Goal: Task Accomplishment & Management: Complete application form

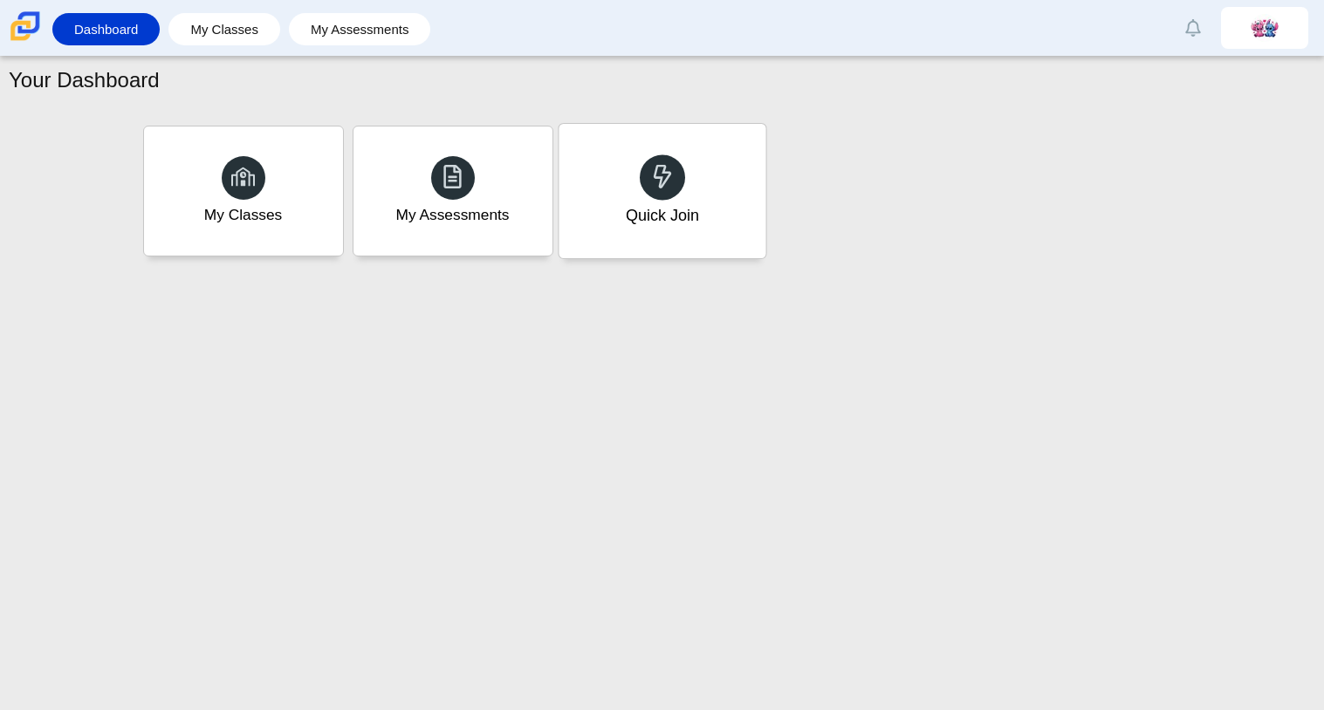
click at [664, 242] on div "Quick Join" at bounding box center [661, 191] width 207 height 134
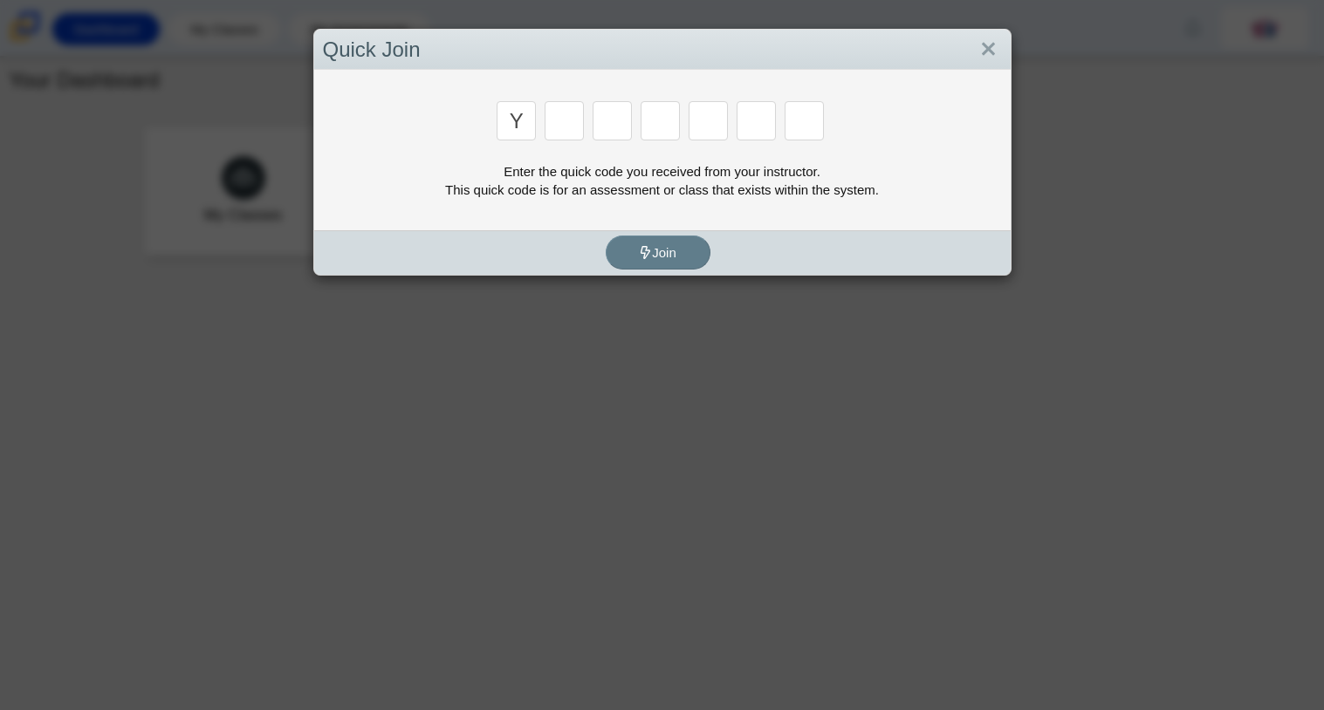
type input "y"
type input "3"
type input "k"
type input "e"
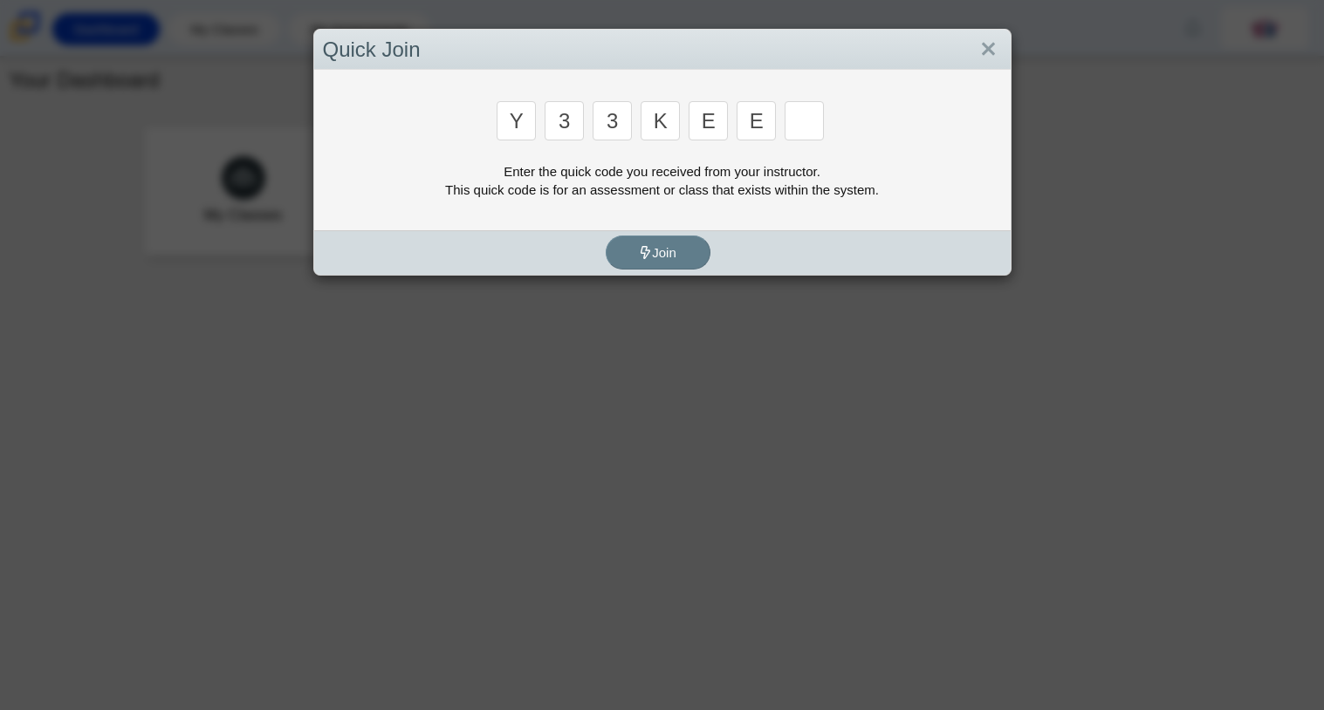
type input "e"
type input "4"
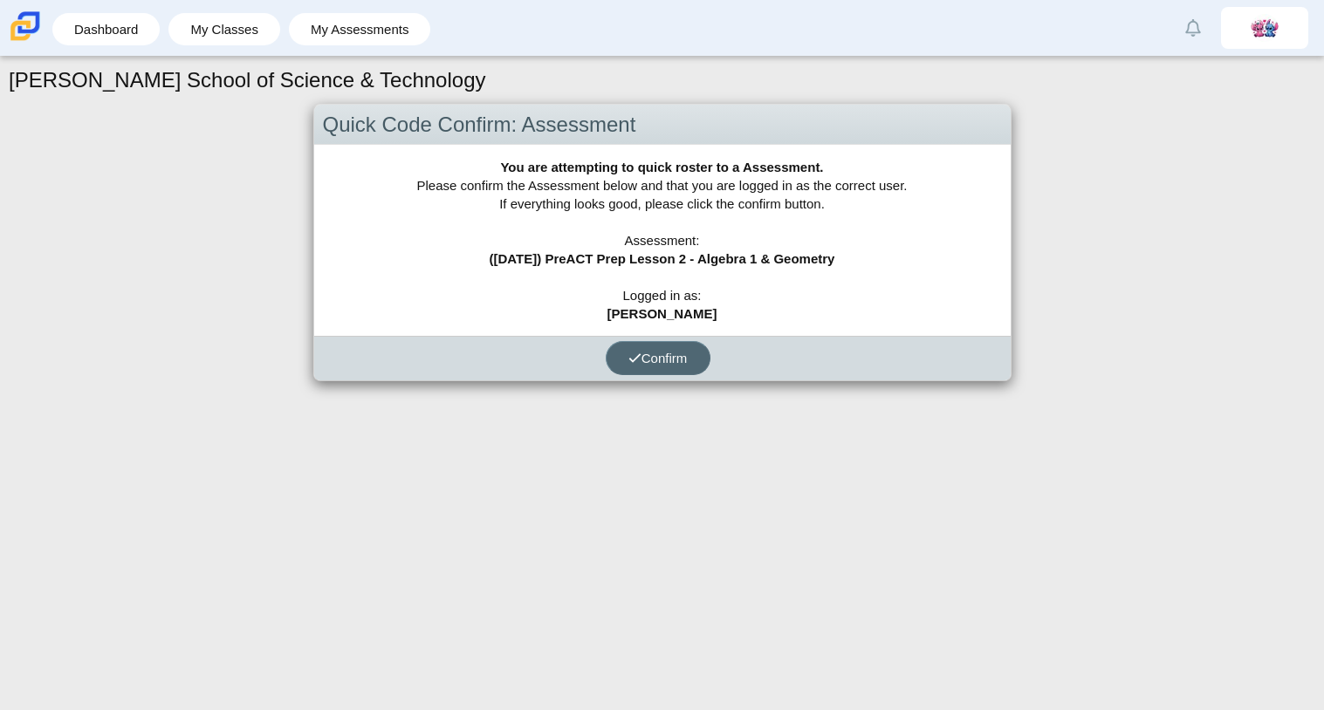
click at [681, 357] on span "Confirm" at bounding box center [657, 358] width 59 height 15
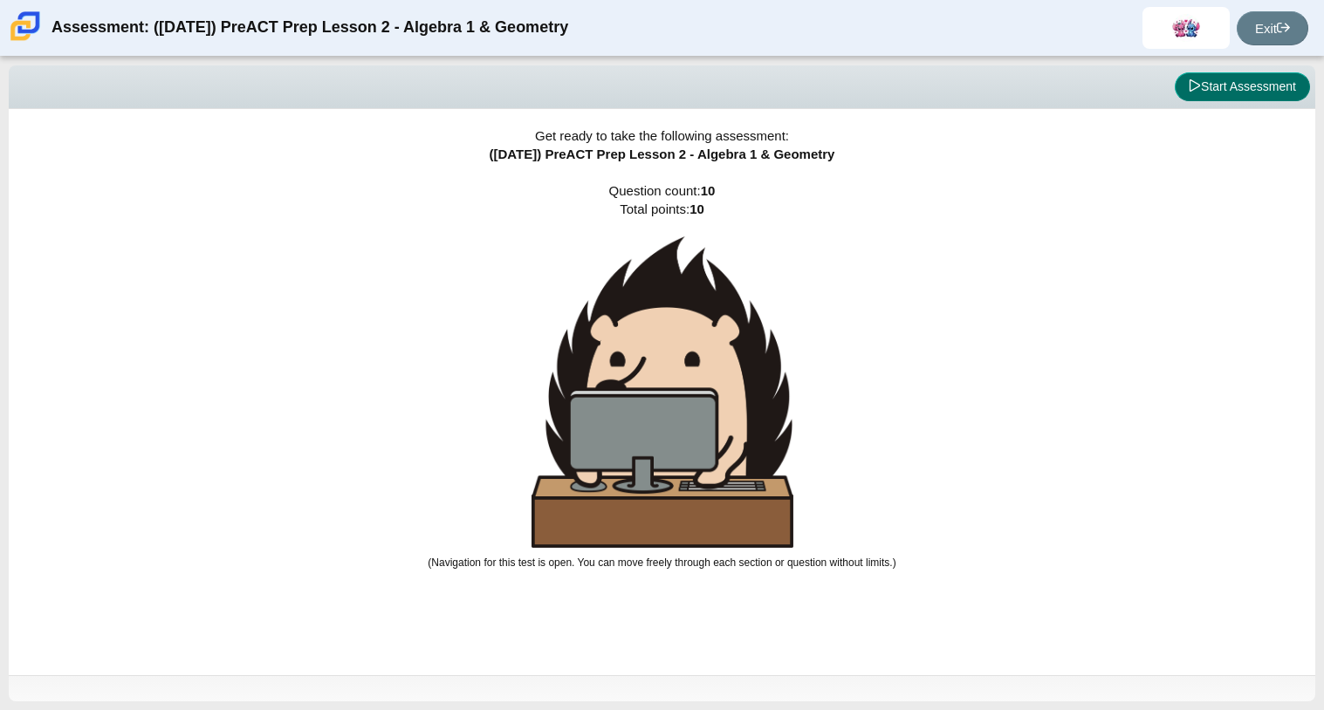
click at [1270, 83] on button "Start Assessment" at bounding box center [1241, 87] width 135 height 30
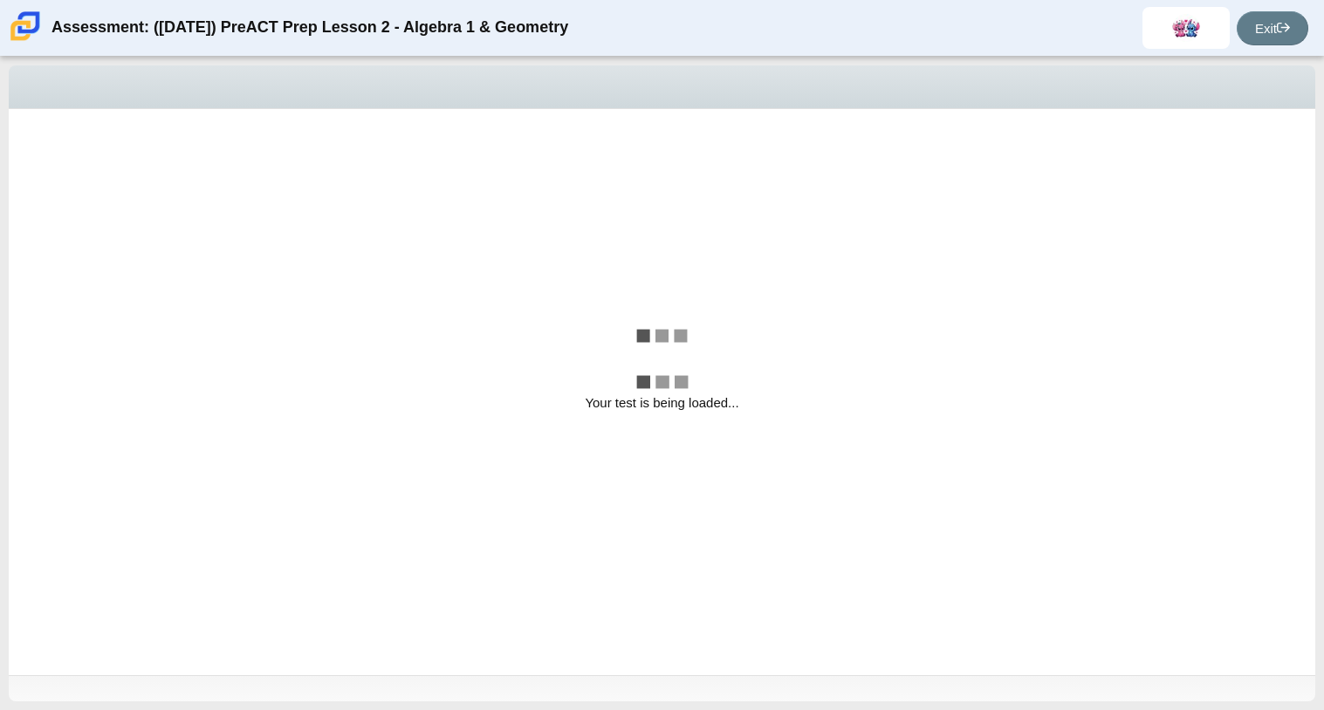
select select "ed62e223-81bd-4cbf-ab48-ab975844bd1f"
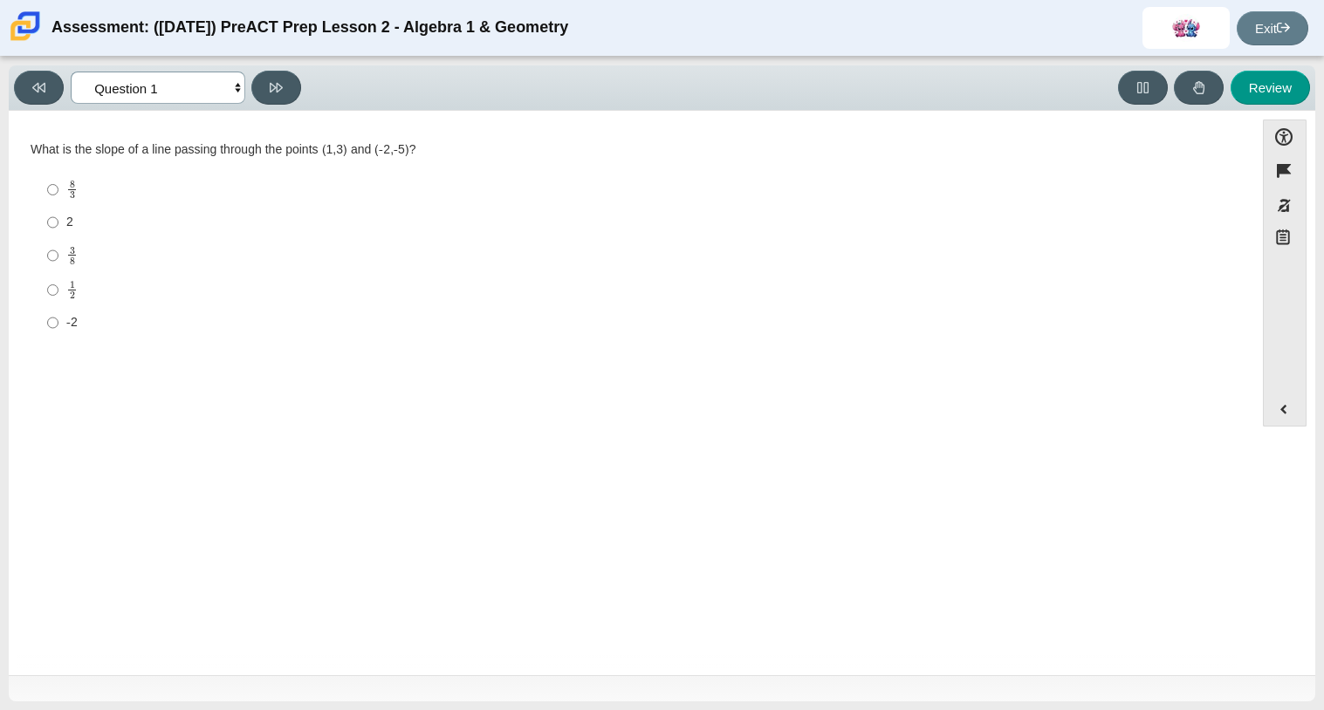
click at [218, 79] on select "Questions Question 1 Question 2 Question 3 Question 4 Question 5 Question 6 Que…" at bounding box center [158, 88] width 175 height 32
click at [428, 189] on div "8 3" at bounding box center [644, 190] width 1157 height 20
click at [58, 189] on input "8 3 8 thirds" at bounding box center [52, 190] width 11 height 34
radio input "true"
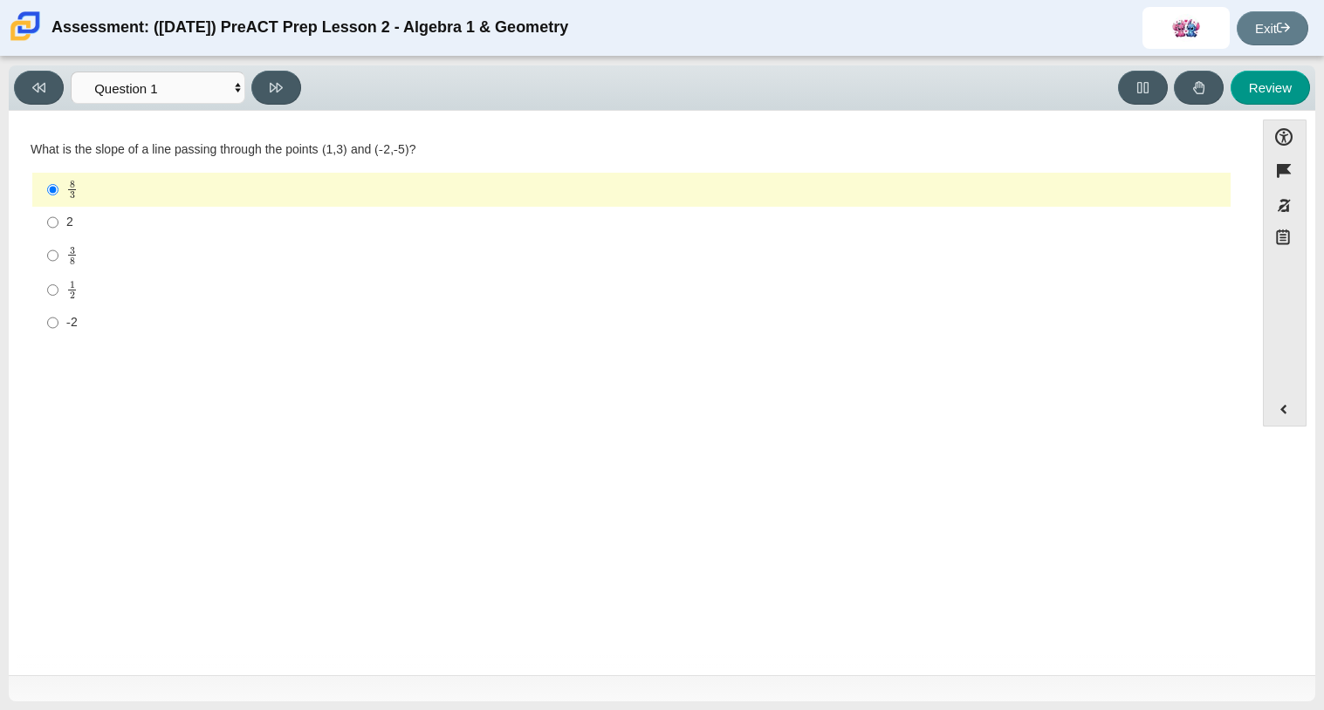
click at [72, 264] on mjx-c "Assessment items" at bounding box center [72, 260] width 5 height 7
click at [58, 264] on input "3 8 3 eighths" at bounding box center [52, 255] width 11 height 34
radio input "true"
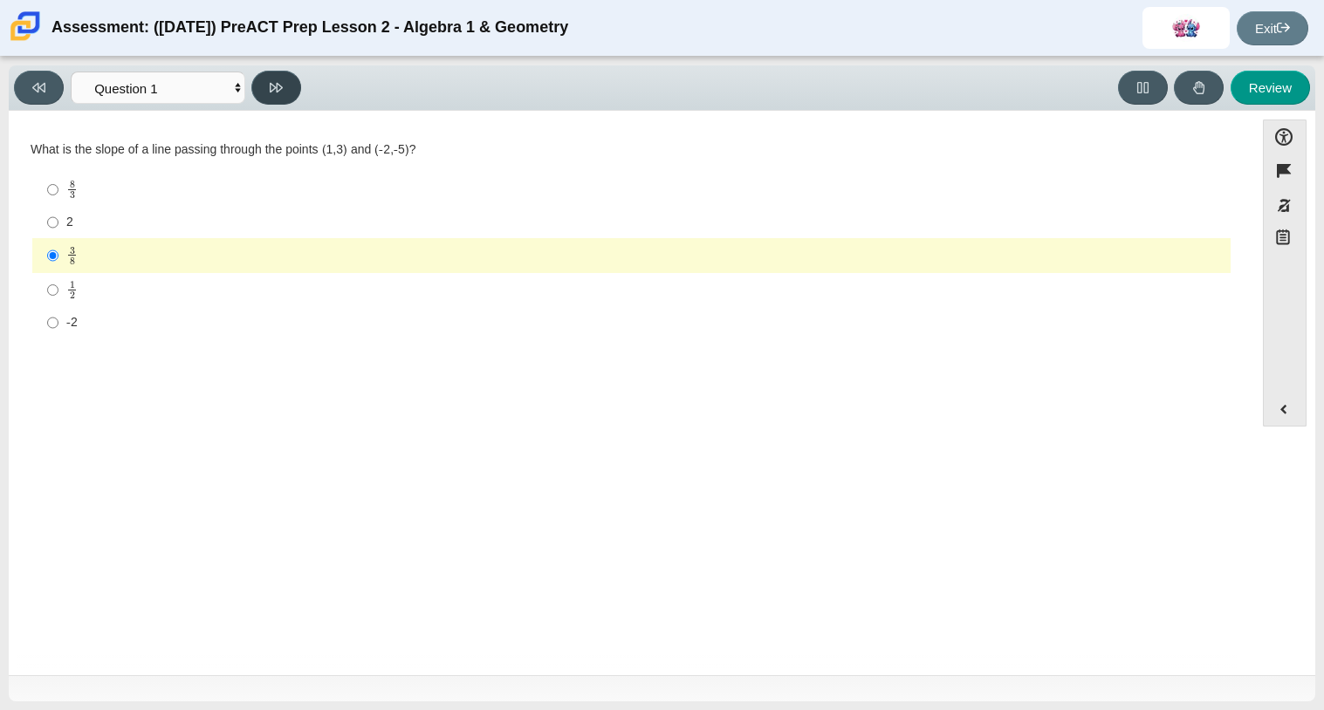
click at [270, 85] on icon at bounding box center [276, 88] width 13 height 10
select select "97f4f5fa-a52e-4fed-af51-565bfcdf47cb"
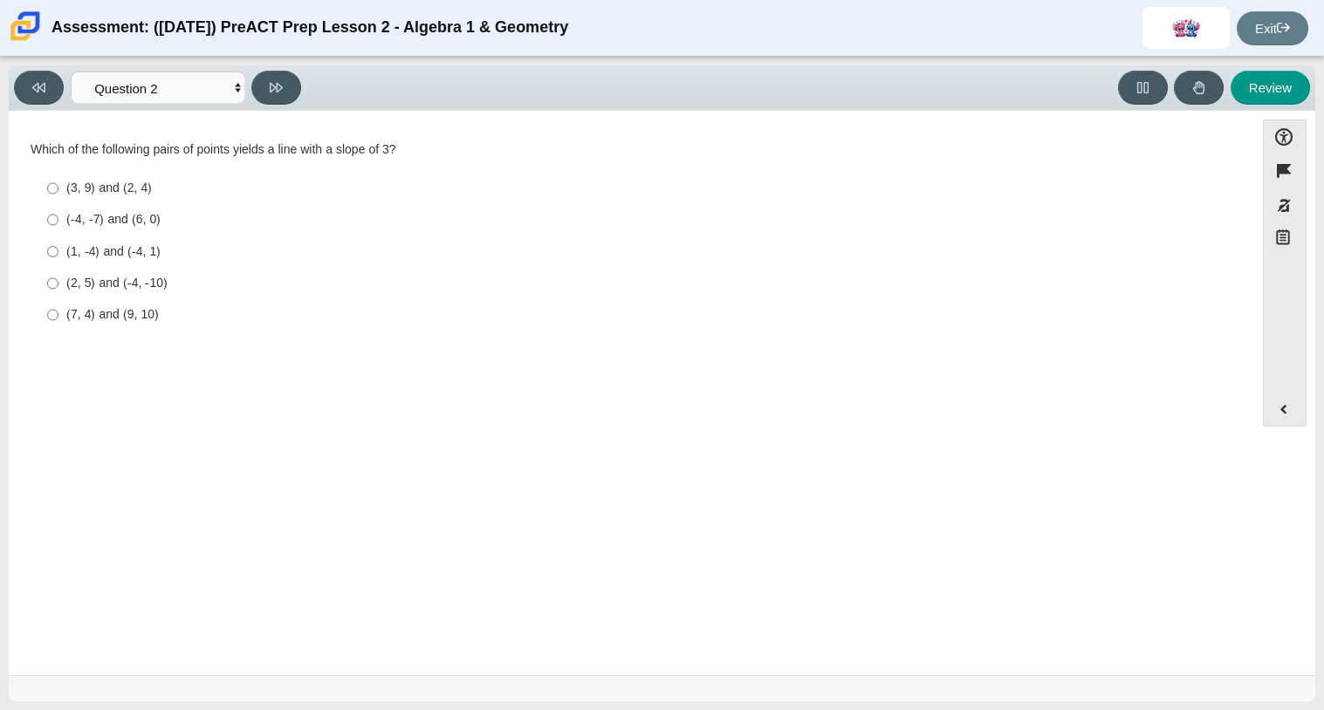
click at [146, 228] on div "(-4, -7) and (6, 0)" at bounding box center [644, 219] width 1157 height 17
click at [58, 228] on input "(-4, -7) and (6, 0) (-4, -7) and (6, 0)" at bounding box center [52, 219] width 11 height 31
radio input "true"
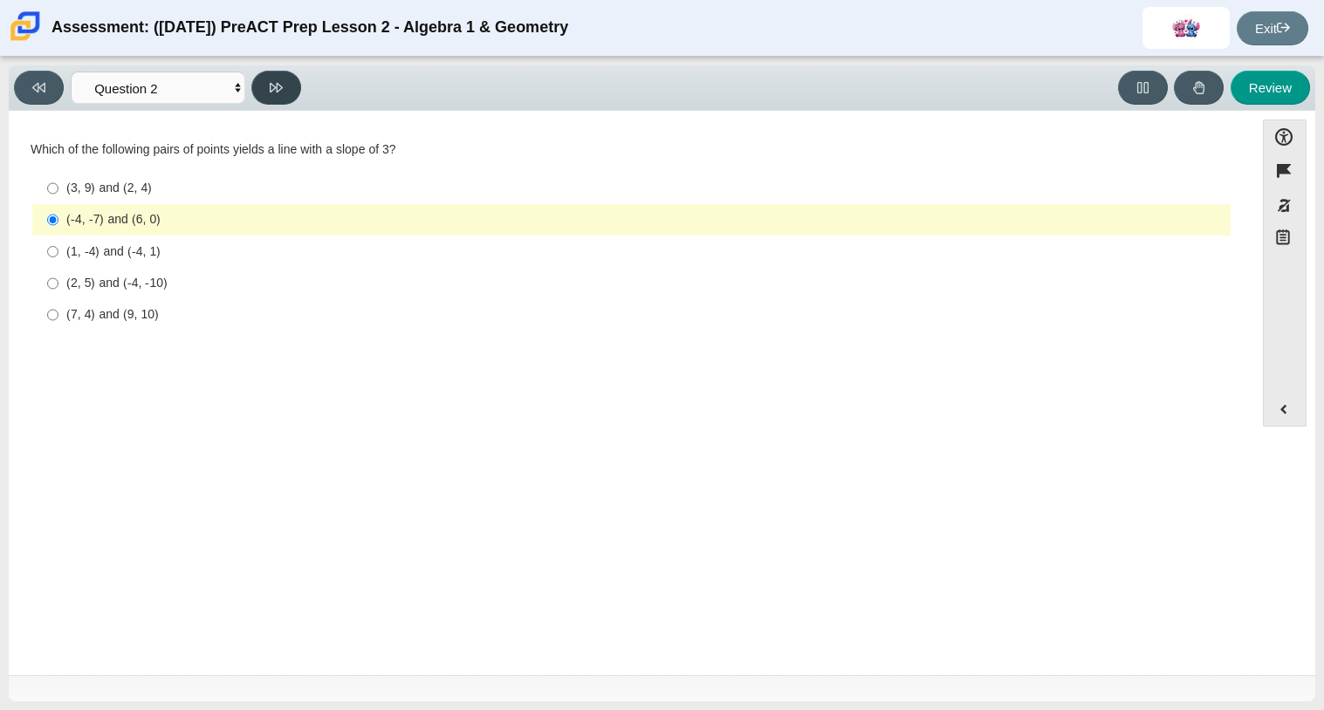
click at [283, 88] on button at bounding box center [276, 88] width 50 height 34
select select "89427bb7-e313-4f00-988f-8b8255897029"
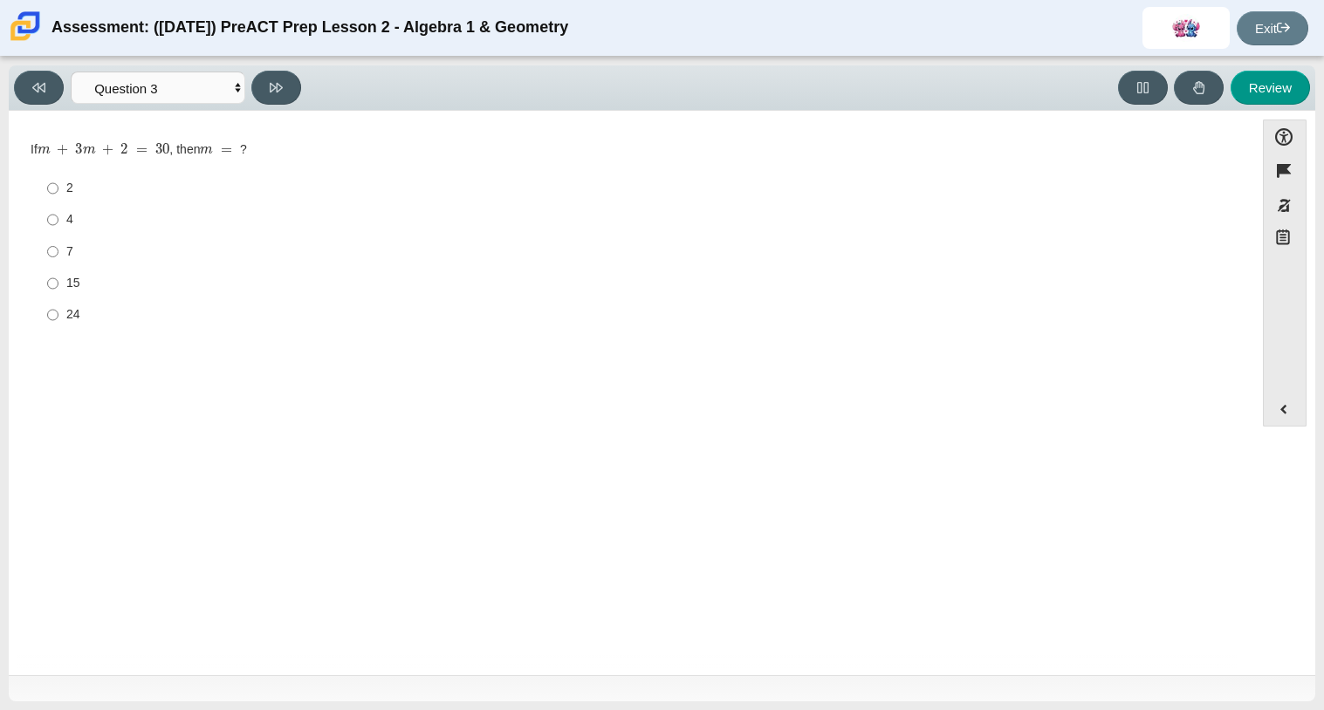
click at [60, 283] on label "15 15" at bounding box center [632, 283] width 1195 height 31
click at [58, 283] on input "15 15" at bounding box center [52, 283] width 11 height 31
radio input "true"
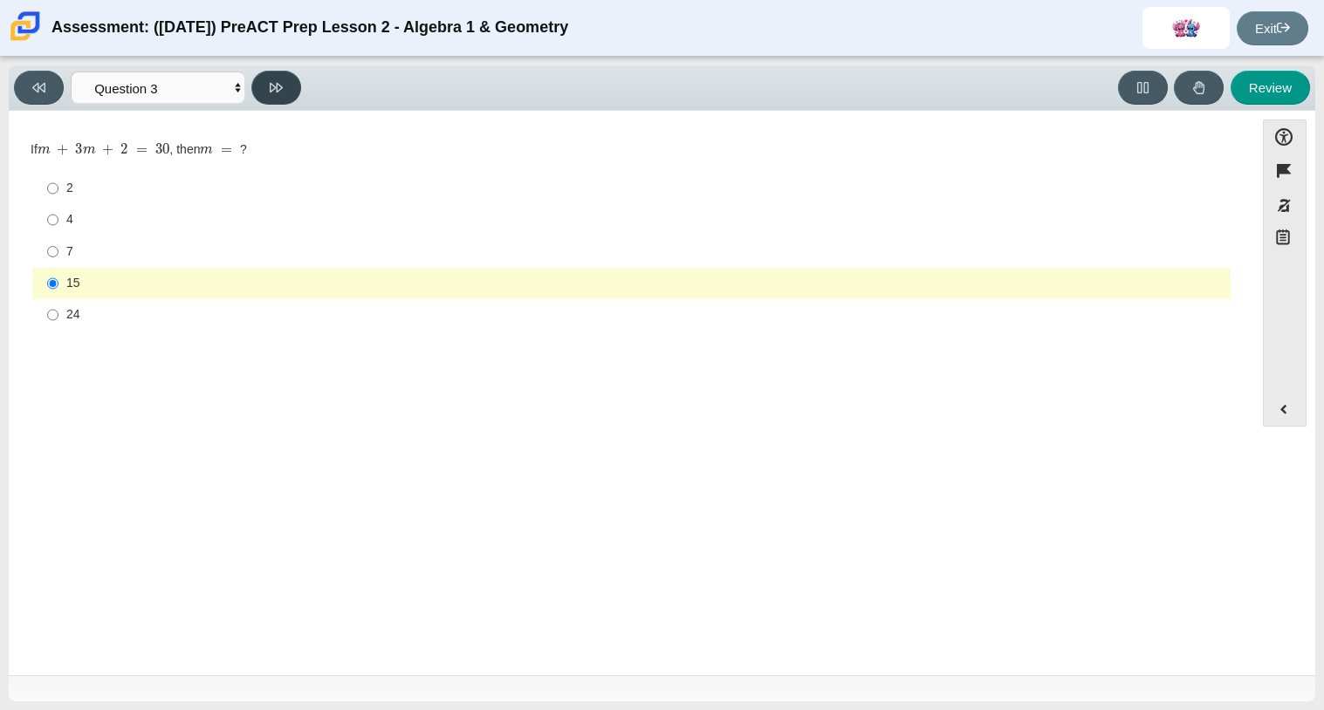
click at [267, 88] on button at bounding box center [276, 88] width 50 height 34
select select "ce81fe10-bf29-4b5e-8bd7-4f47f2fed4d8"
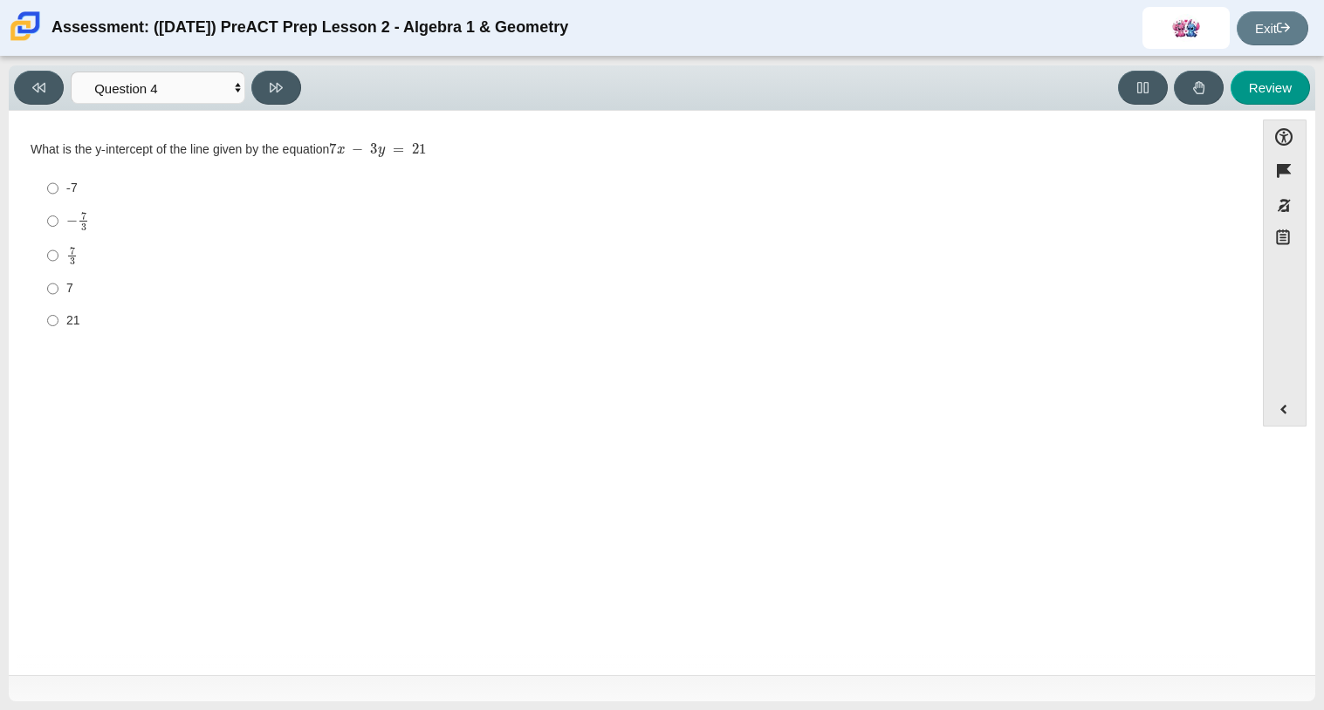
click at [133, 263] on div "7 3" at bounding box center [644, 256] width 1157 height 20
click at [58, 263] on input "7 3 7 thirds" at bounding box center [52, 255] width 11 height 34
radio input "true"
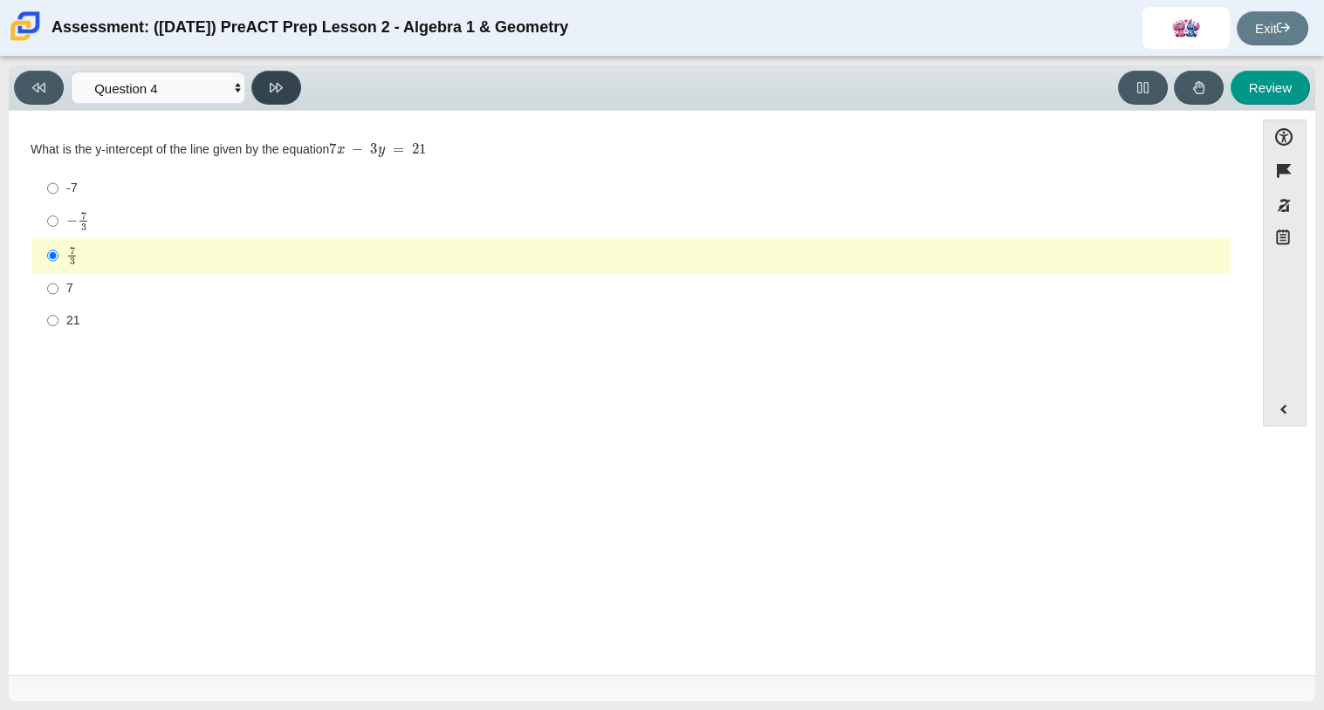
click at [292, 75] on button at bounding box center [276, 88] width 50 height 34
select select "96b71634-eacb-4f7e-8aef-411727d9bcba"
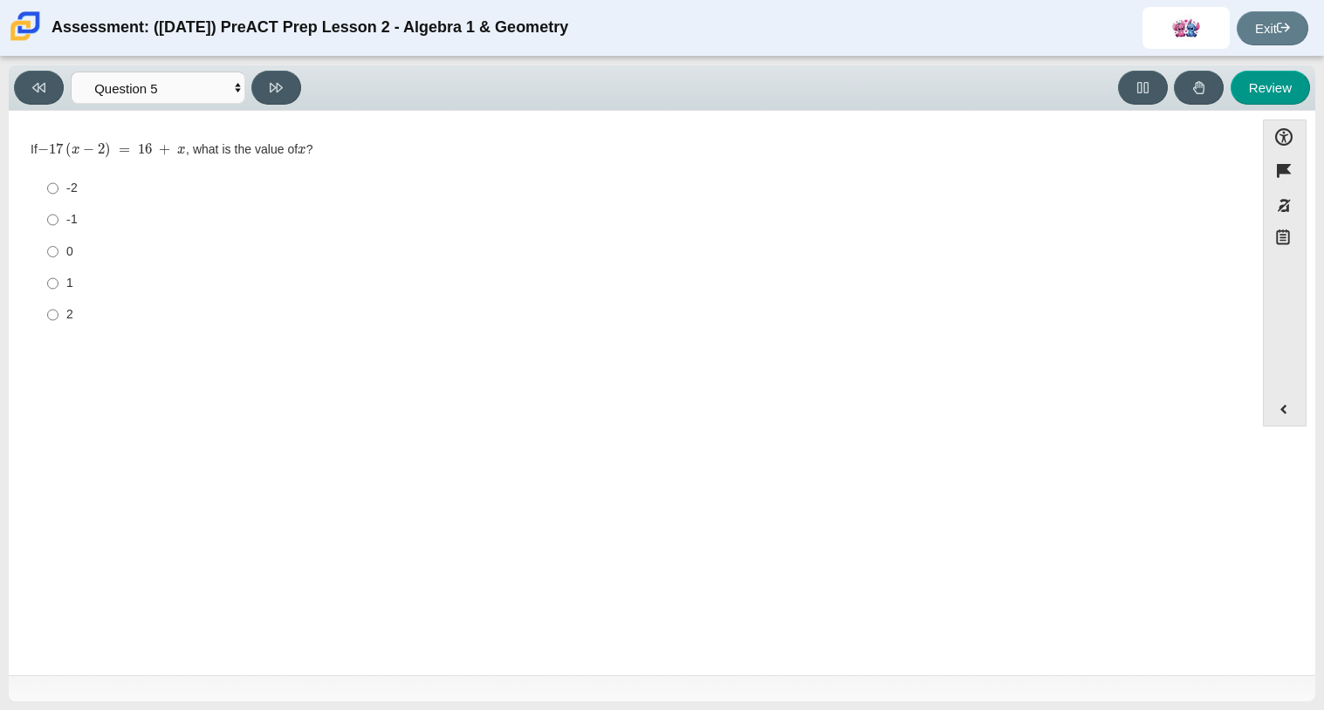
click at [136, 193] on div "-2" at bounding box center [644, 188] width 1157 height 17
click at [58, 193] on input "-2 -2" at bounding box center [52, 188] width 11 height 31
radio input "true"
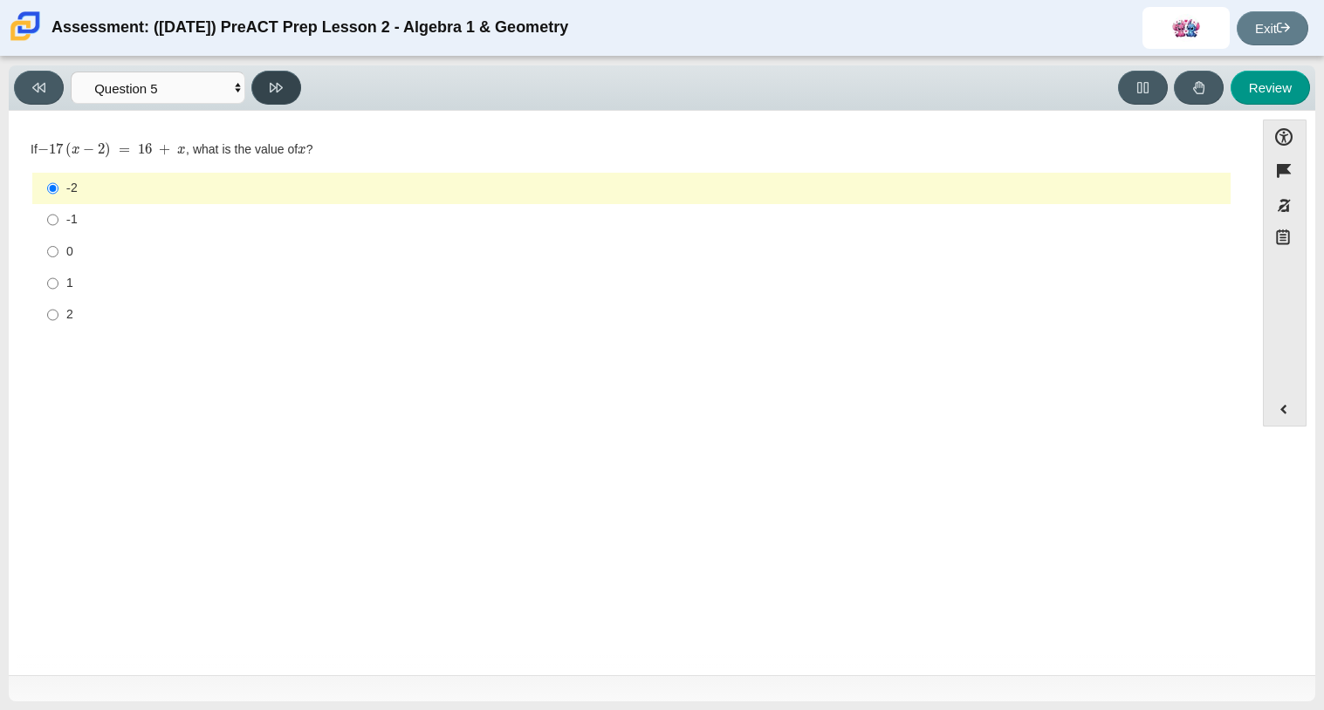
click at [284, 82] on button at bounding box center [276, 88] width 50 height 34
select select "489dcffd-4e6a-49cf-a9d6-ad1d4a911a4e"
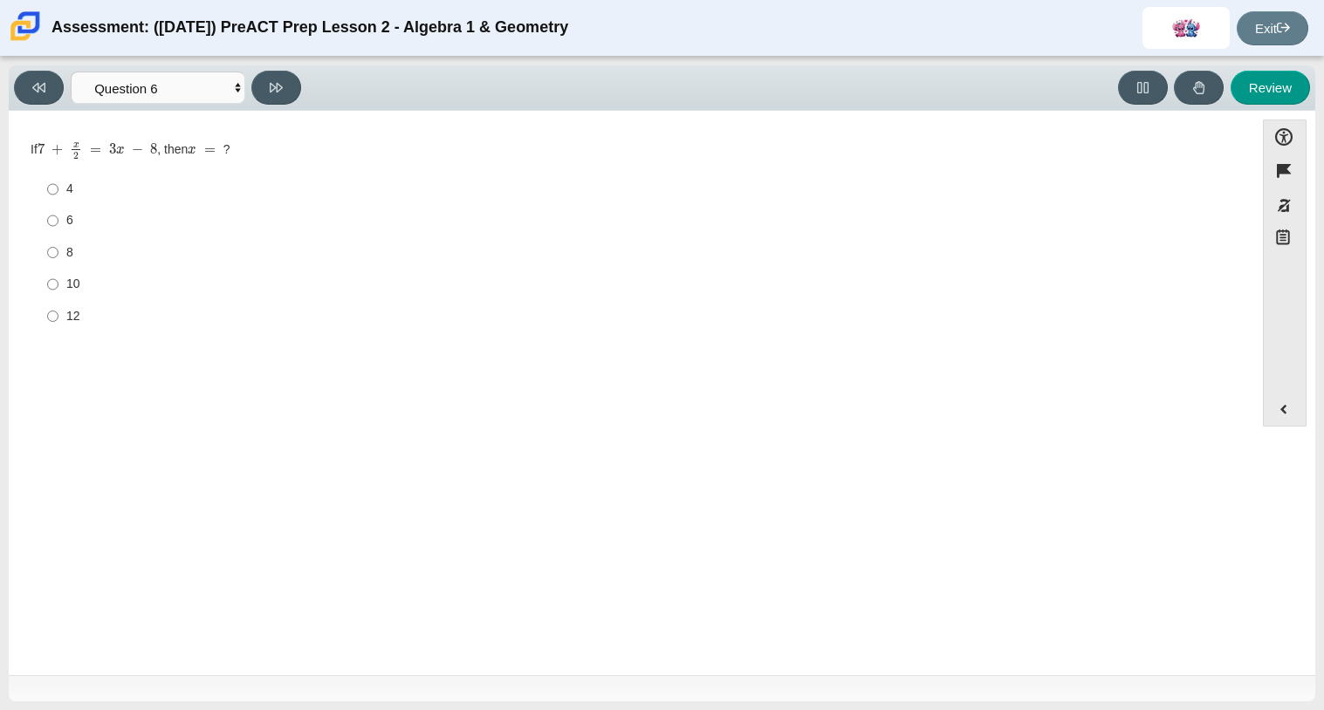
click at [119, 251] on div "8" at bounding box center [644, 252] width 1157 height 17
click at [58, 251] on input "8 8" at bounding box center [52, 251] width 11 height 31
radio input "true"
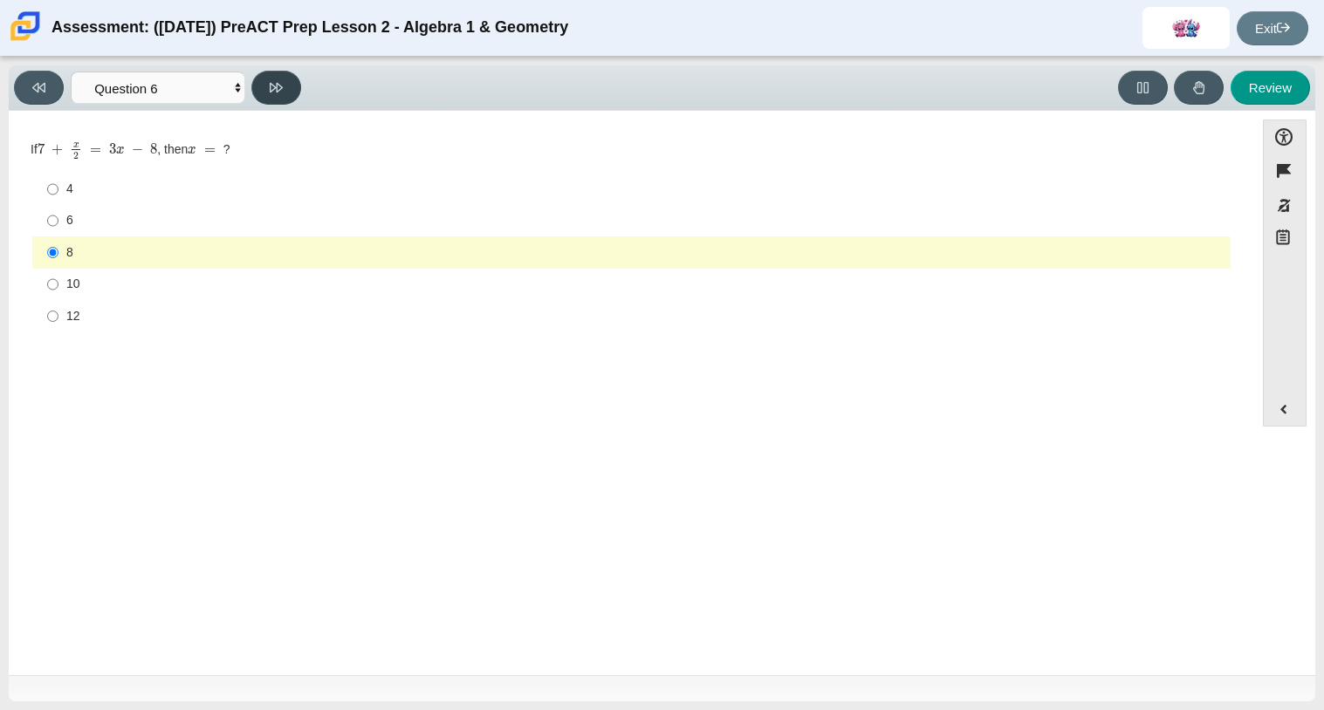
click at [270, 90] on icon at bounding box center [276, 87] width 13 height 13
select select "14773eaf-2ca1-47ae-afe7-a624a56f34b3"
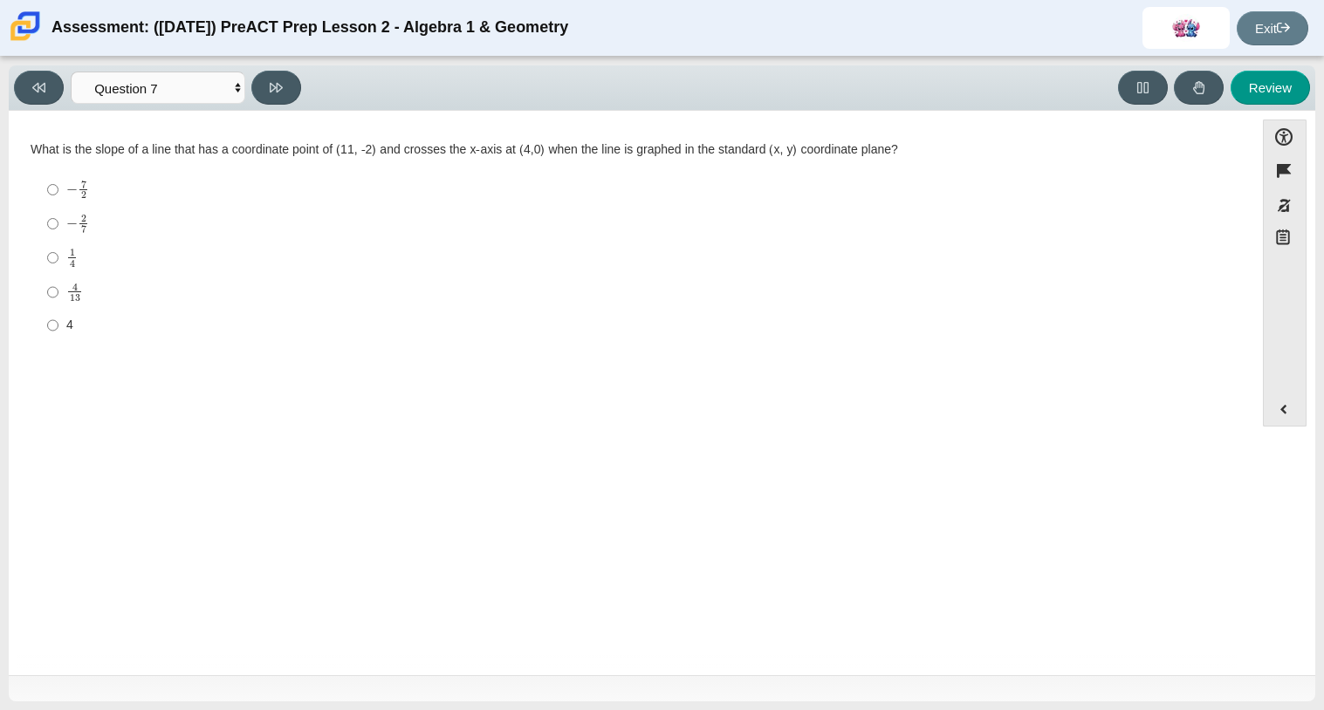
click at [139, 253] on div "1 4" at bounding box center [644, 257] width 1157 height 19
click at [58, 253] on input "1 4 1 fourth" at bounding box center [52, 258] width 11 height 34
radio input "true"
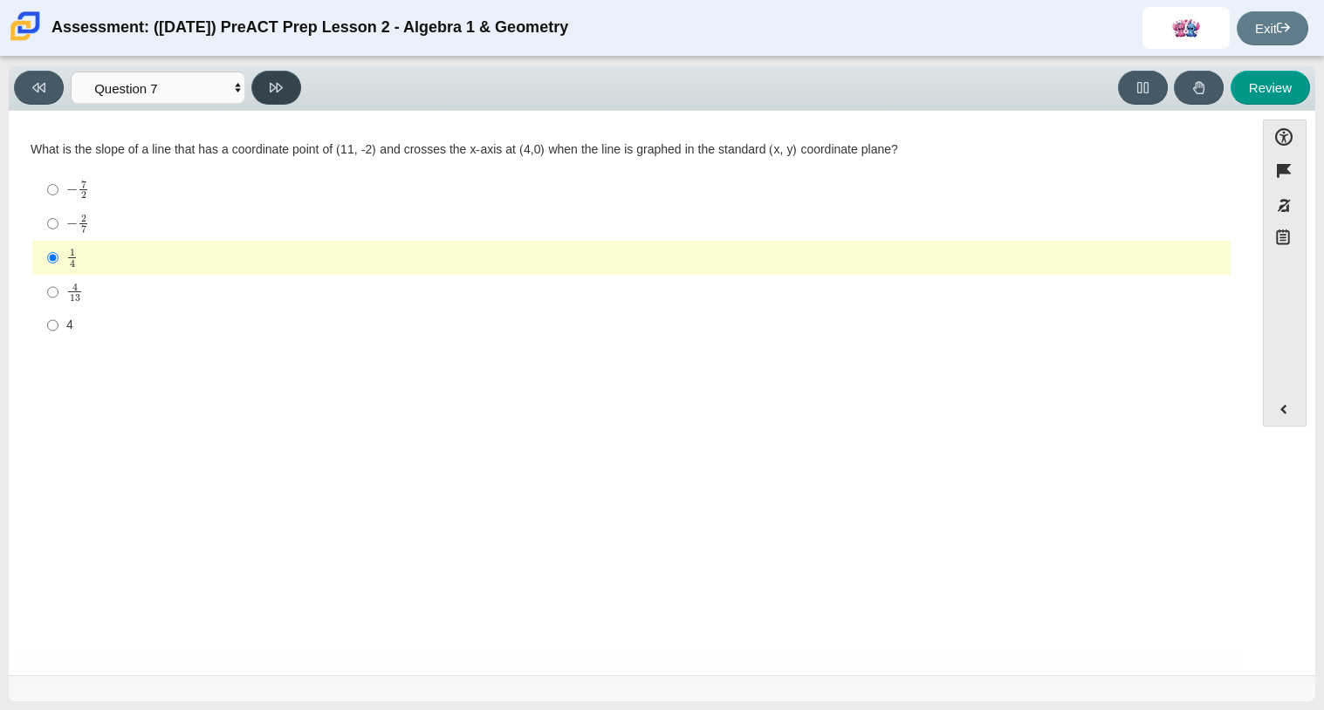
click at [282, 92] on icon at bounding box center [276, 87] width 13 height 13
select select "210571de-36a6-4d8e-a361-ceff8ef801dc"
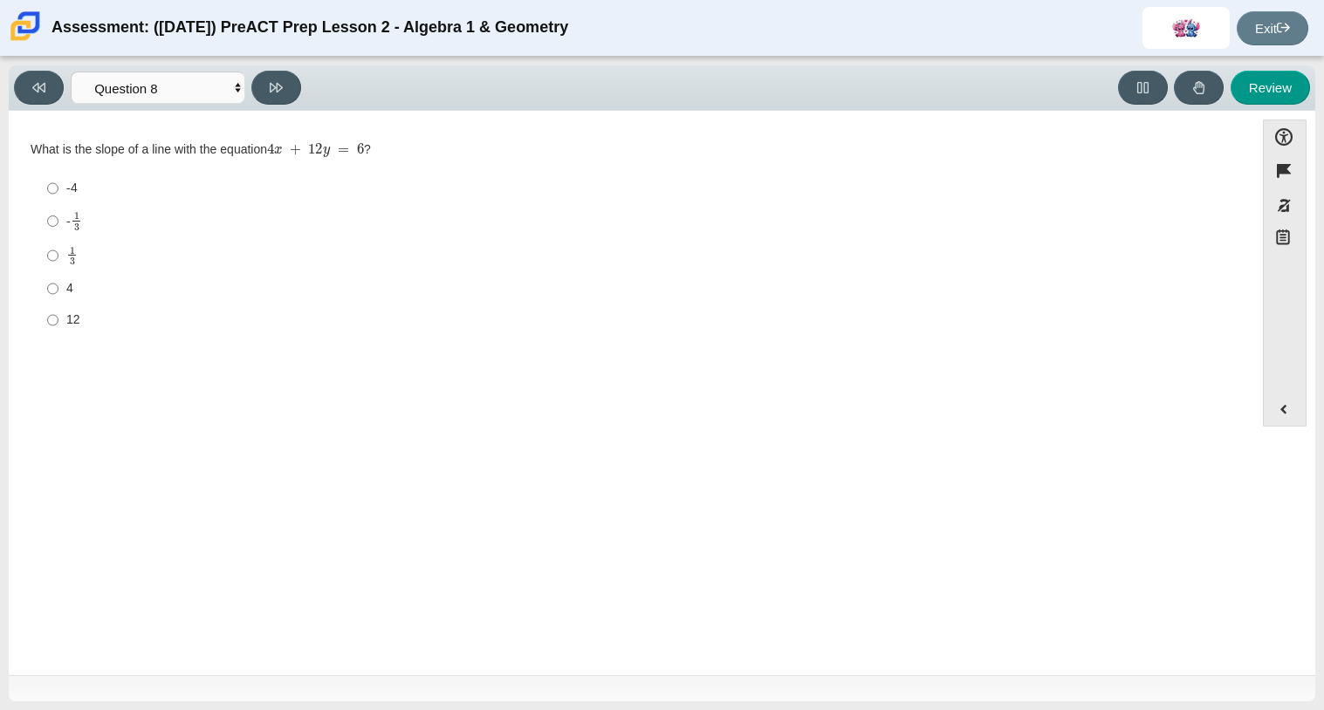
click at [165, 240] on label "1 3 1 third" at bounding box center [632, 255] width 1195 height 34
click at [58, 240] on input "1 3 1 third" at bounding box center [52, 255] width 11 height 34
radio input "true"
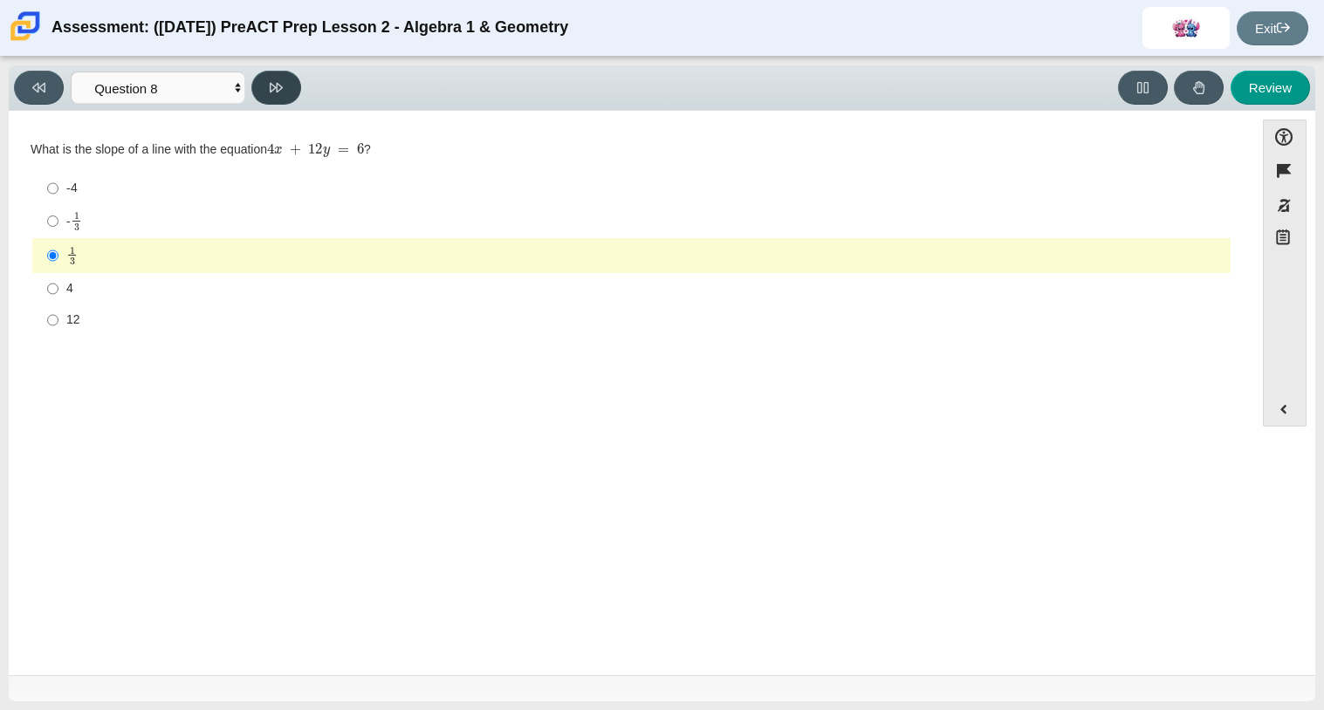
click at [285, 86] on button at bounding box center [276, 88] width 50 height 34
select select "bbf5d072-3e0b-44c4-9a12-6e7c9033f65b"
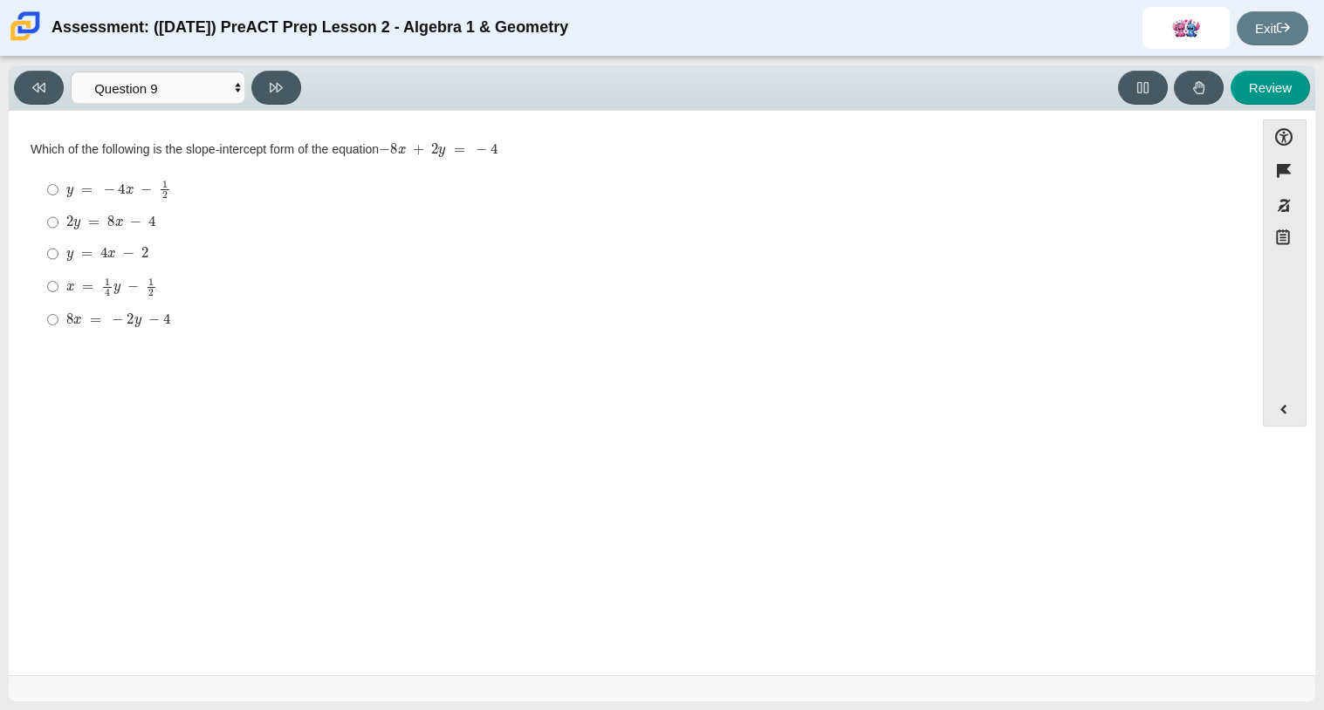
click at [181, 301] on label "x = 1 4 y − 1 2 x = 1 4 y − 1 2" at bounding box center [632, 287] width 1195 height 34
click at [58, 301] on input "x = 1 4 y − 1 2 x = 1 4 y − 1 2" at bounding box center [52, 287] width 11 height 34
radio input "true"
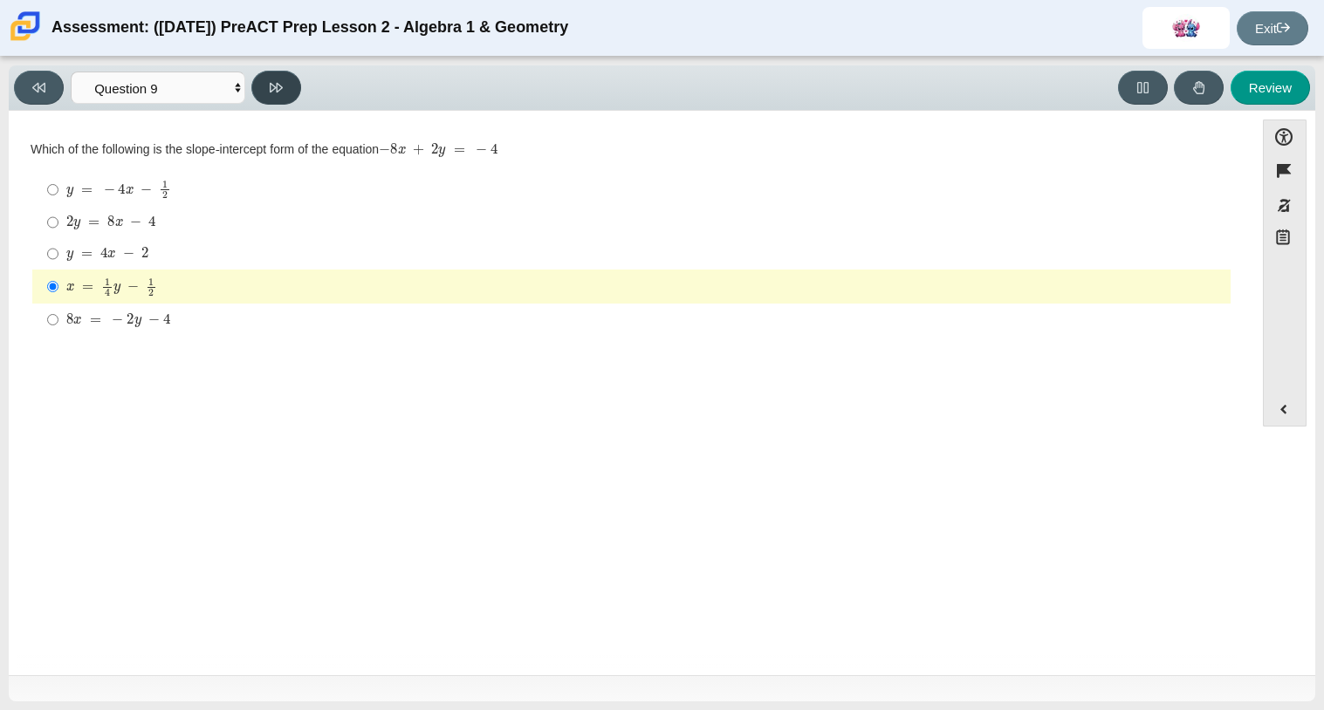
click at [295, 86] on button at bounding box center [276, 88] width 50 height 34
select select "ec95ace6-bebc-42b8-9428-40567494d4da"
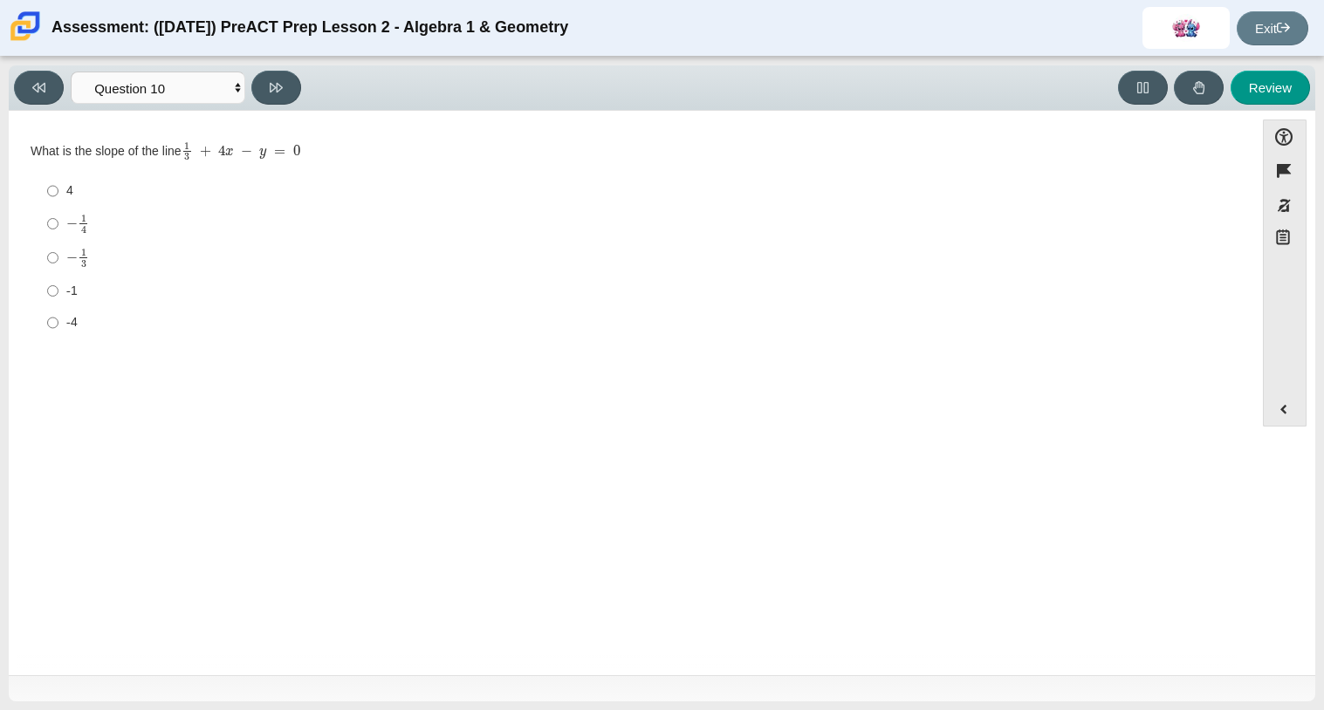
click at [261, 236] on label "− 1 4 negative 1 fourth" at bounding box center [632, 224] width 1195 height 34
click at [58, 236] on input "− 1 4 negative 1 fourth" at bounding box center [52, 224] width 11 height 34
radio input "true"
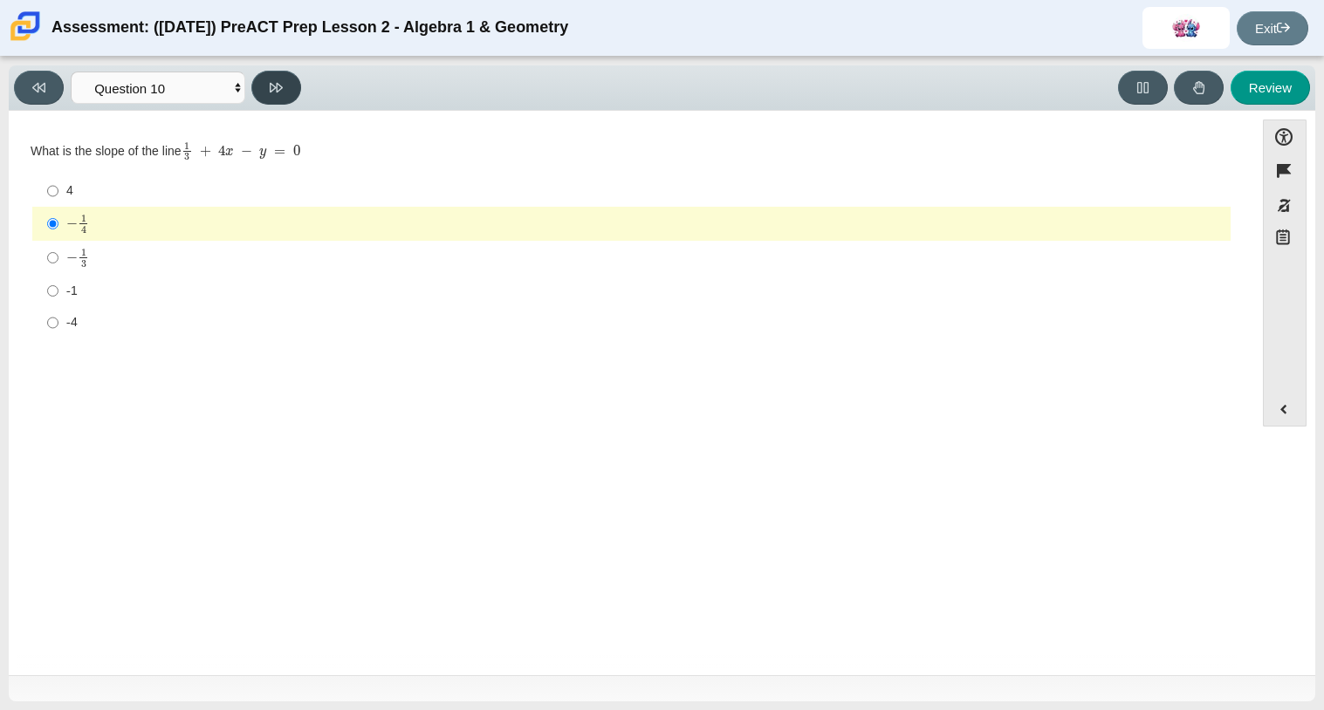
click at [283, 93] on button at bounding box center [276, 88] width 50 height 34
select select "review"
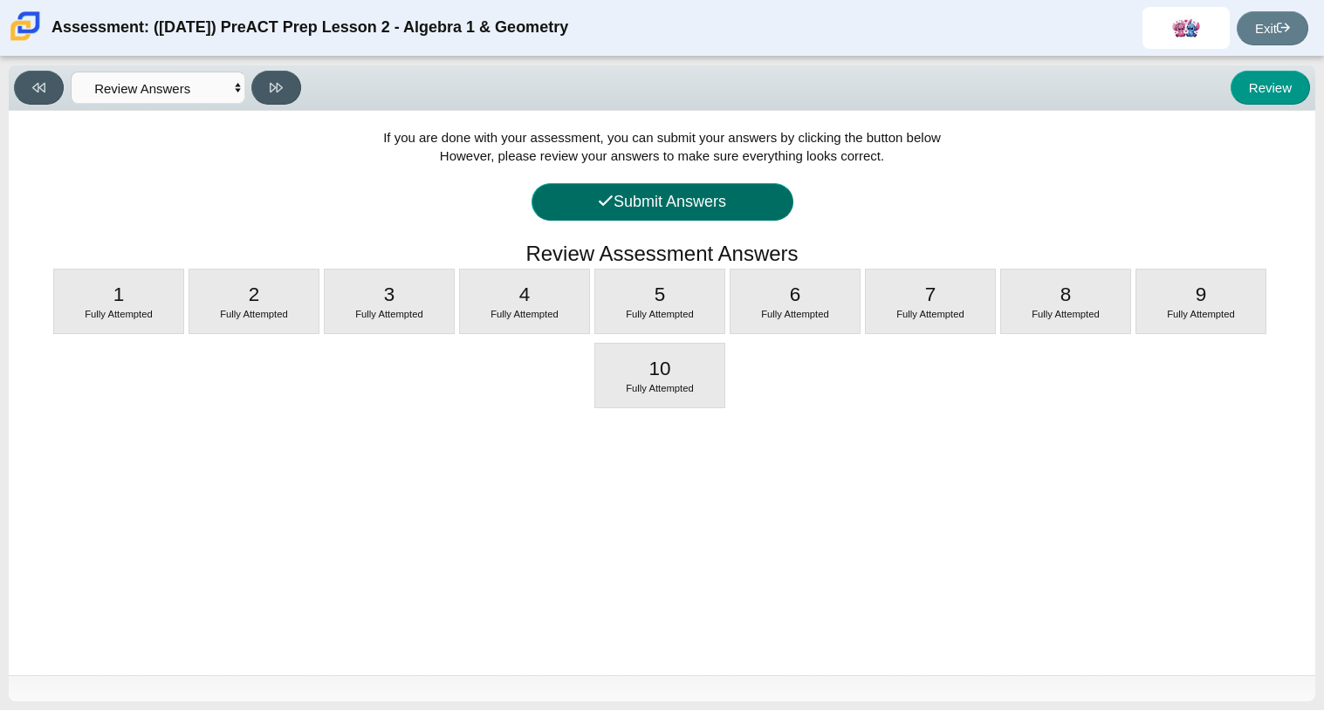
click at [681, 189] on button "Submit Answers" at bounding box center [662, 202] width 262 height 38
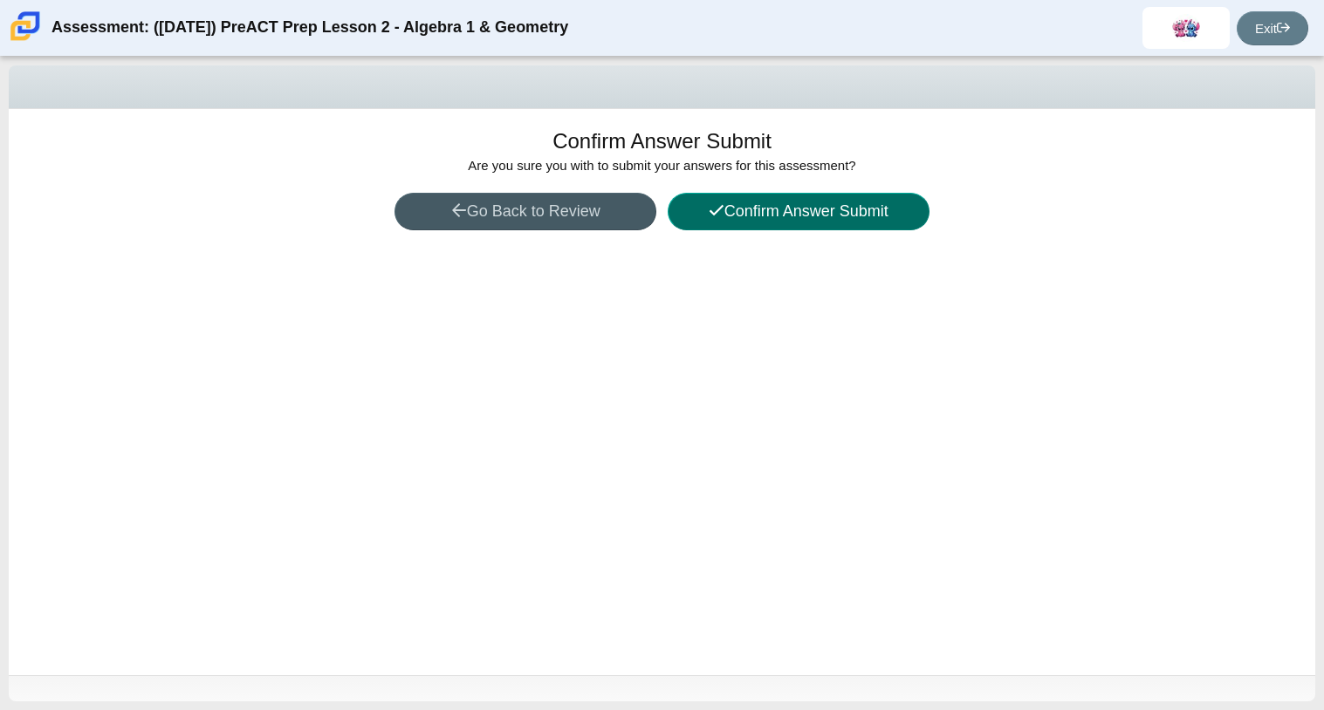
click at [738, 221] on button "Confirm Answer Submit" at bounding box center [799, 212] width 262 height 38
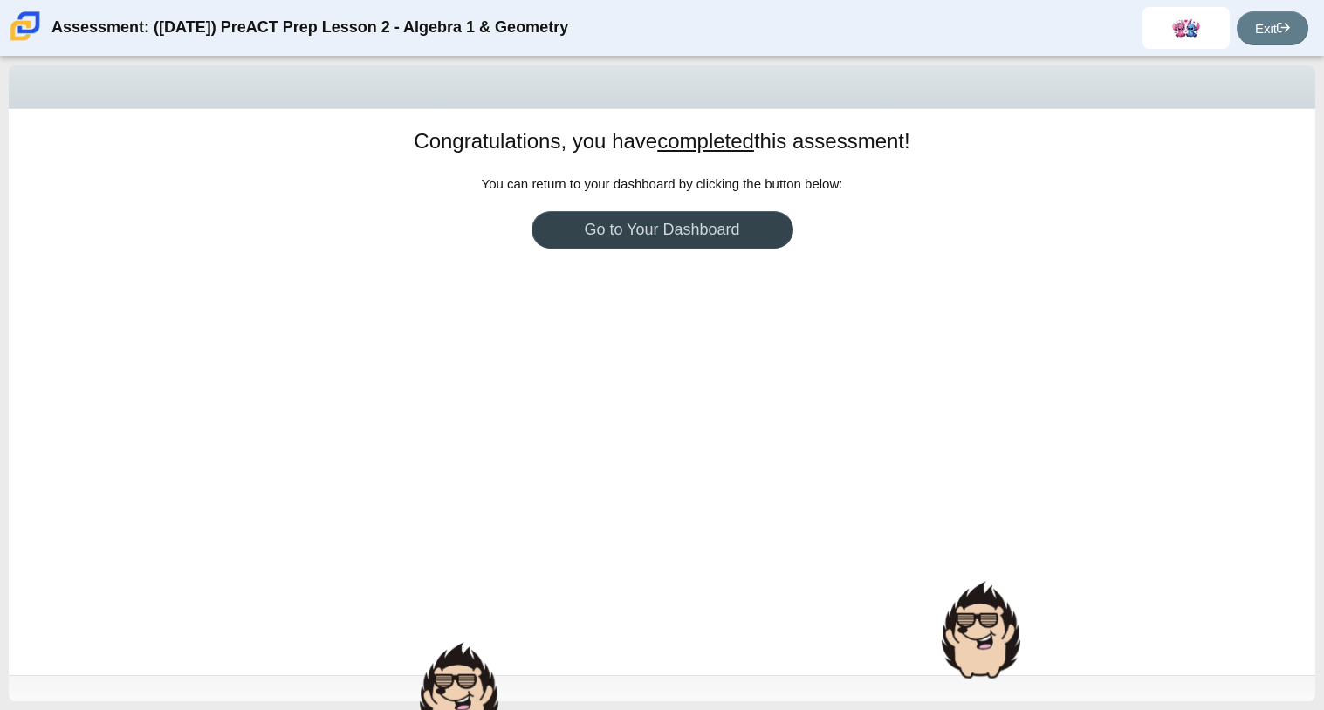
click at [738, 221] on link "Go to Your Dashboard" at bounding box center [662, 230] width 262 height 38
